Goal: Task Accomplishment & Management: Complete application form

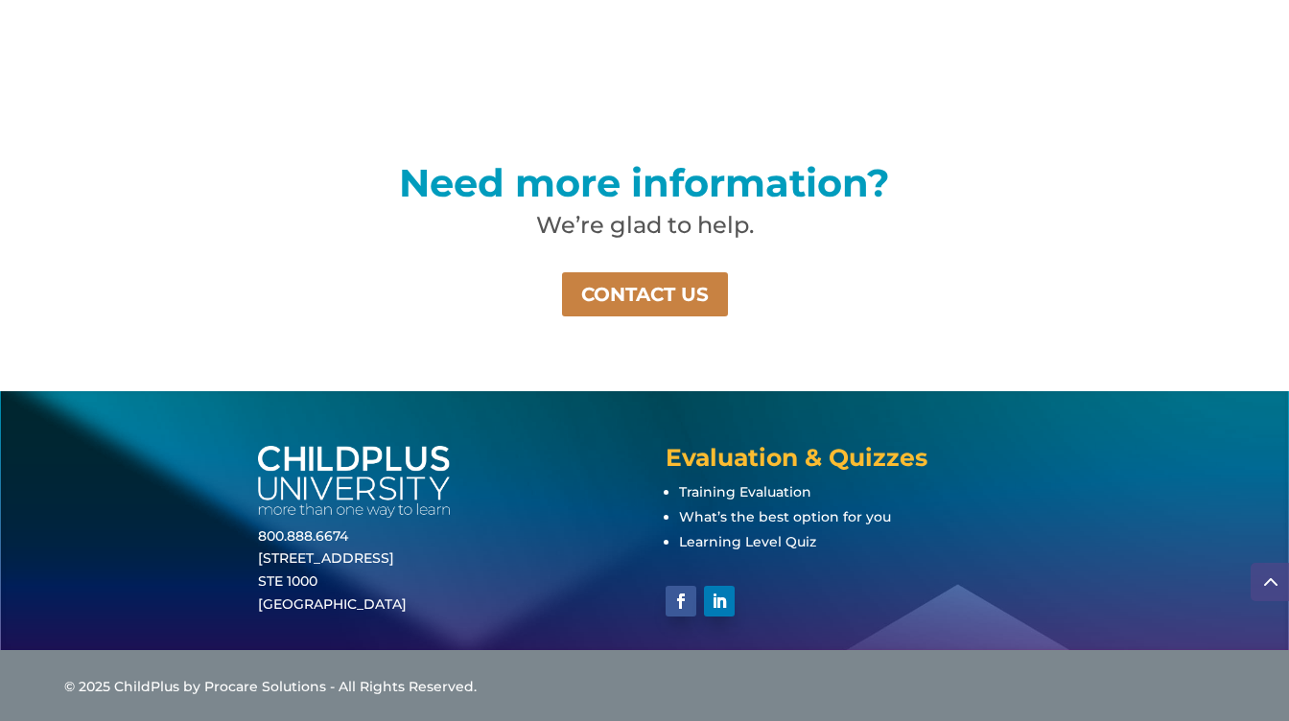
scroll to position [1351, 0]
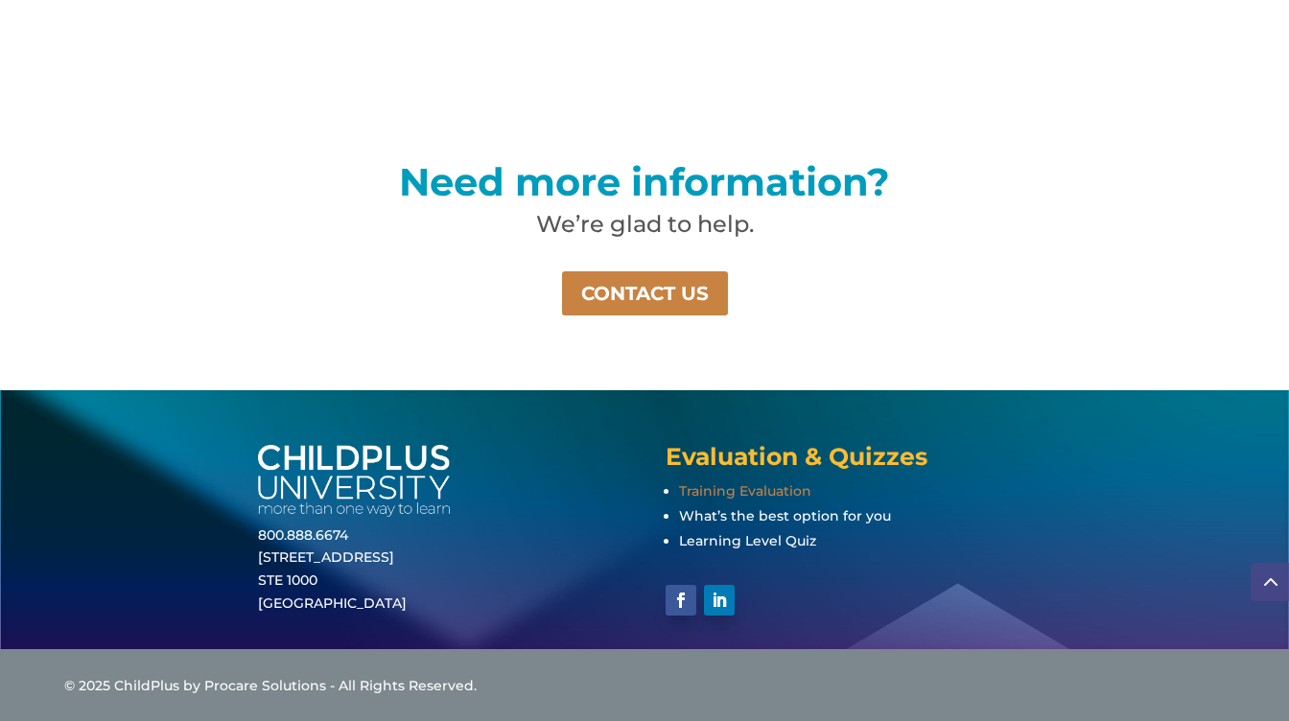
click at [719, 490] on span "Training Evaluation" at bounding box center [745, 490] width 132 height 17
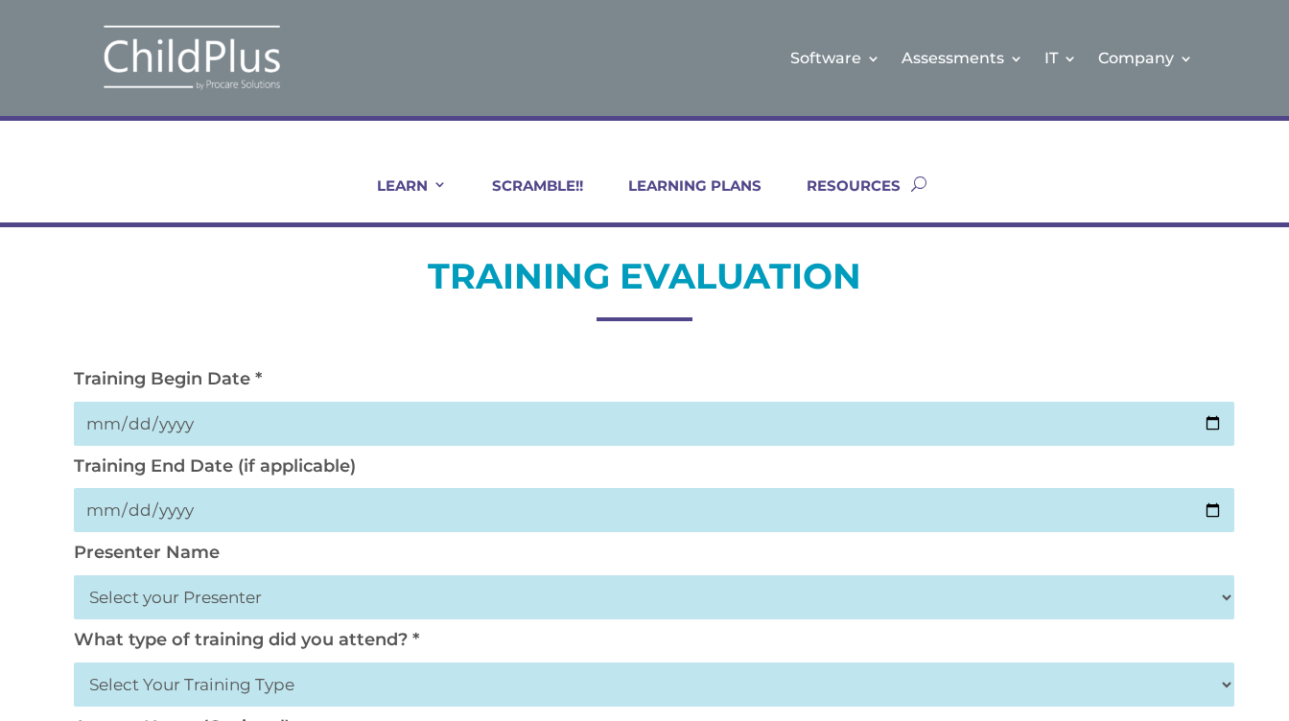
click at [1207, 424] on input "date" at bounding box center [654, 424] width 1160 height 44
type input "[DATE]"
click at [1203, 507] on input "date" at bounding box center [654, 510] width 1160 height 44
type input "[DATE]"
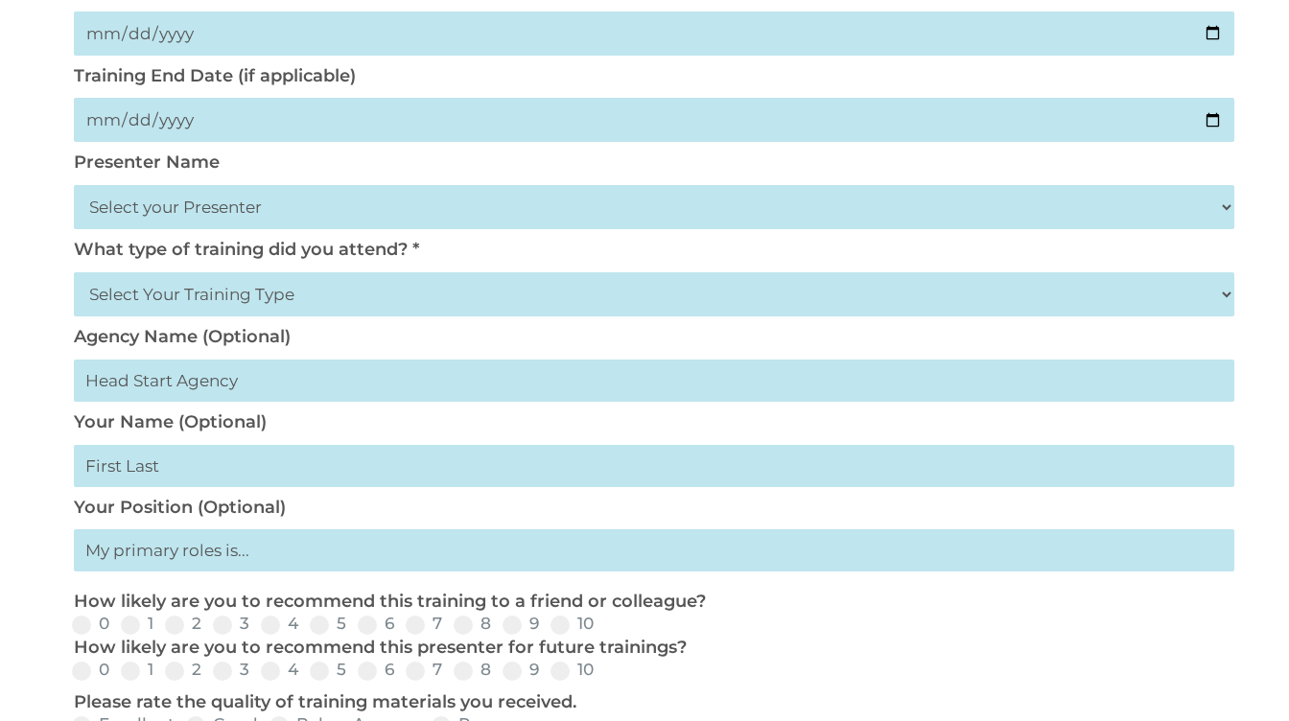
scroll to position [403, 0]
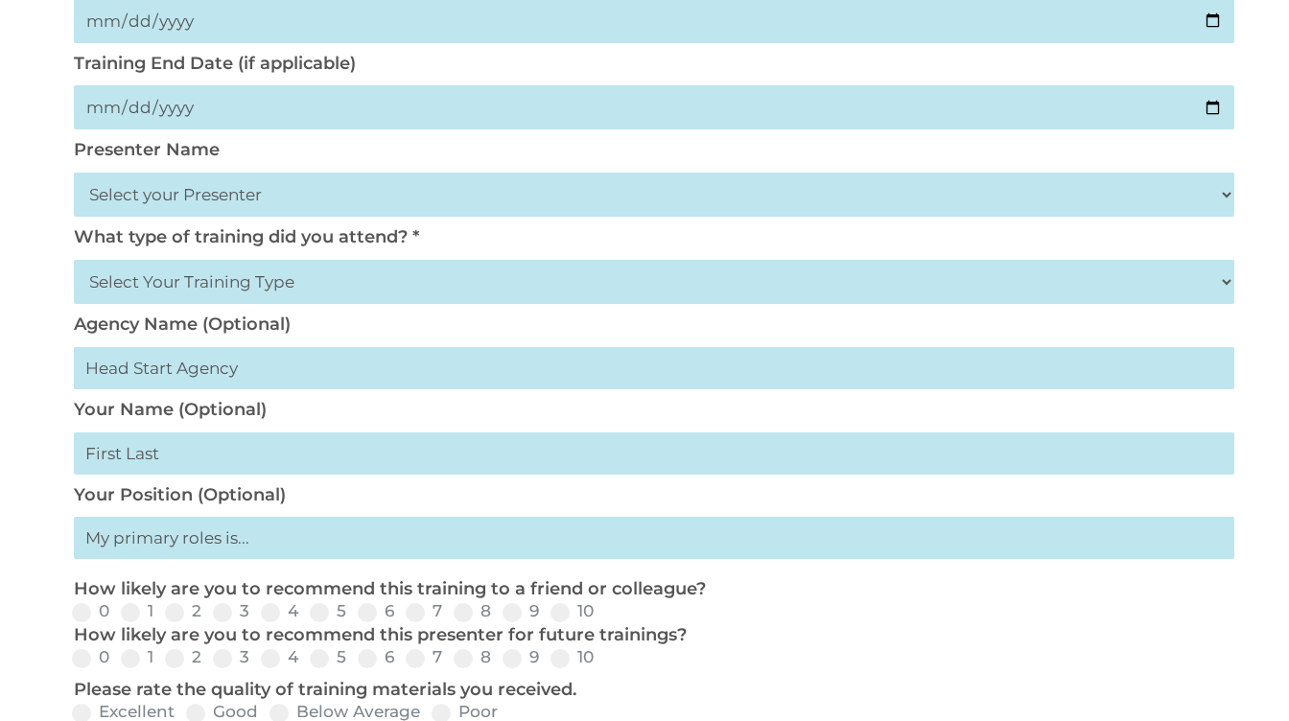
click at [204, 197] on select "Select your Presenter [PERSON_NAME] [PERSON_NAME] [PERSON_NAME] [PERSON_NAME] […" at bounding box center [654, 195] width 1160 height 44
click at [74, 173] on select "Select your Presenter [PERSON_NAME] [PERSON_NAME] [PERSON_NAME] [PERSON_NAME] […" at bounding box center [654, 195] width 1160 height 44
click at [163, 199] on select "Select your Presenter [PERSON_NAME] [PERSON_NAME] [PERSON_NAME] [PERSON_NAME] […" at bounding box center [654, 195] width 1160 height 44
select select "[PERSON_NAME]"
click at [74, 173] on select "Select your Presenter [PERSON_NAME] [PERSON_NAME] [PERSON_NAME] [PERSON_NAME] […" at bounding box center [654, 195] width 1160 height 44
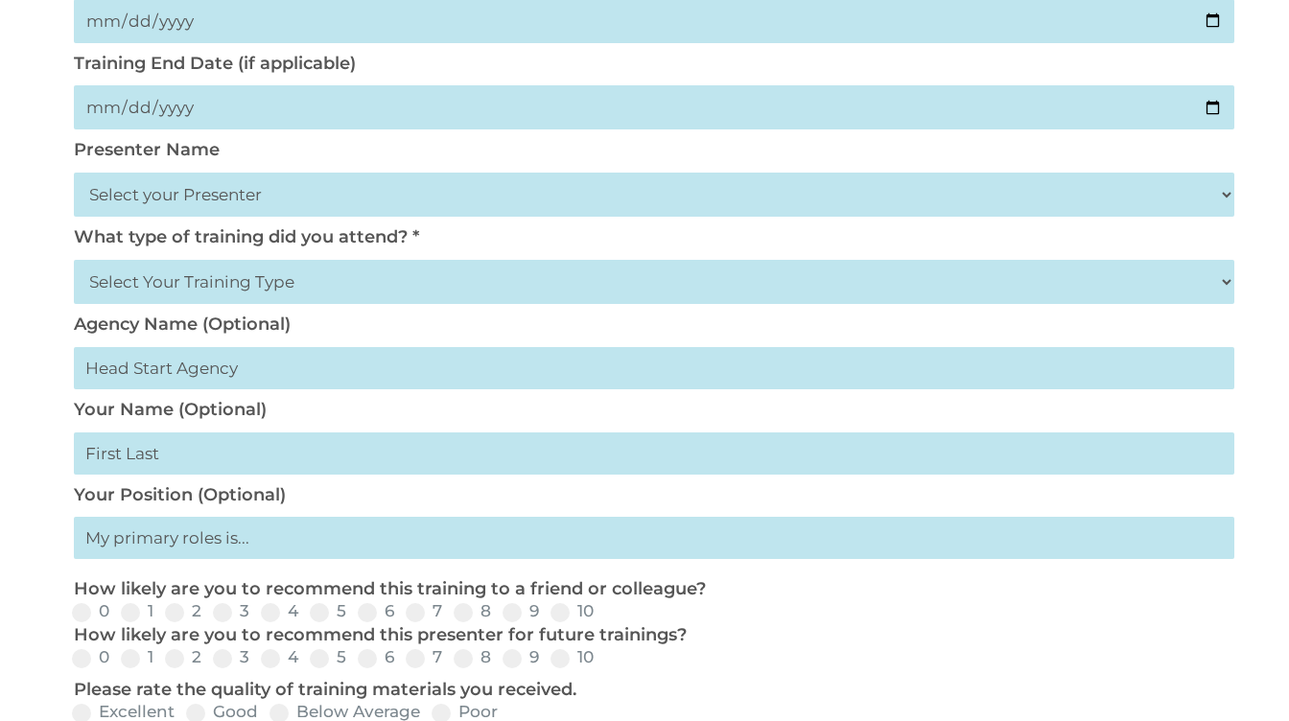
click at [143, 297] on select "Select Your Training Type On-site (at your agency) Virtual Visit Live Group Web…" at bounding box center [654, 282] width 1160 height 44
select select "Virtual Visit"
click at [74, 260] on select "Select Your Training Type On-site (at your agency) Virtual Visit Live Group Web…" at bounding box center [654, 282] width 1160 height 44
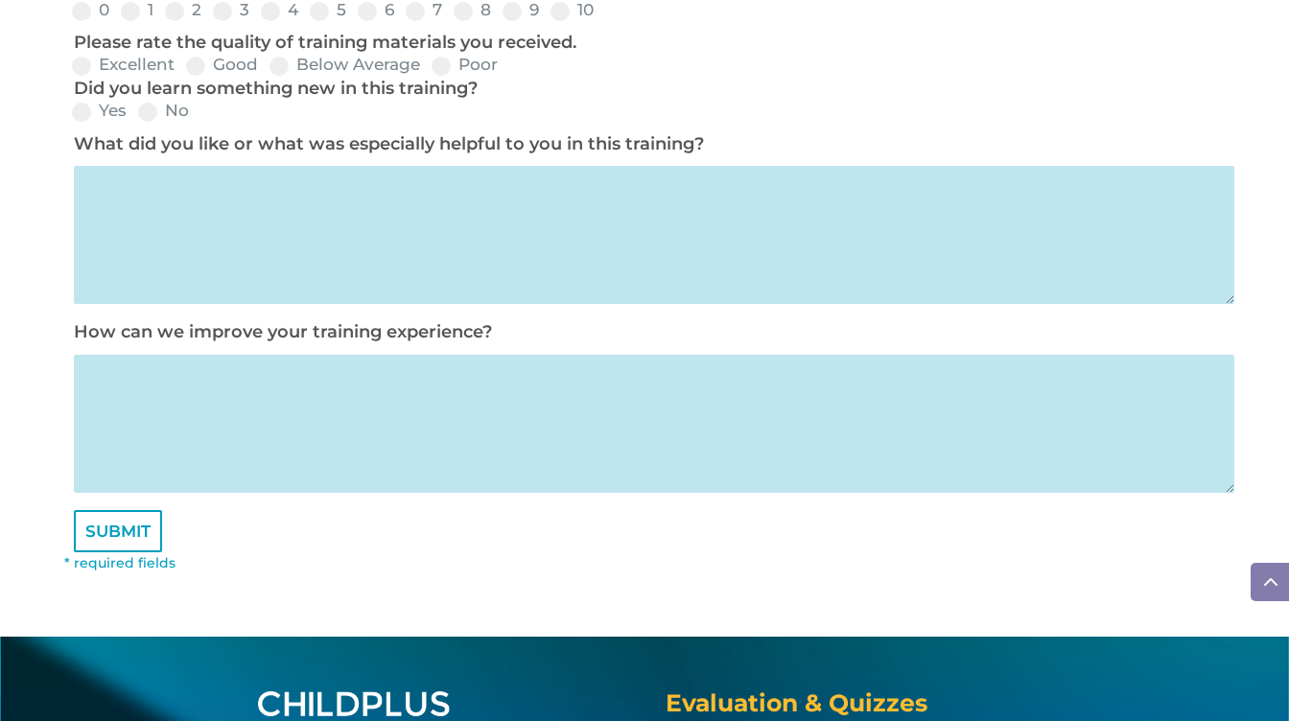
scroll to position [1055, 0]
